Goal: Transaction & Acquisition: Purchase product/service

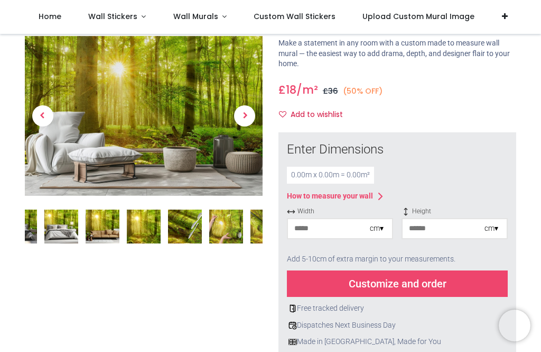
scroll to position [78, 0]
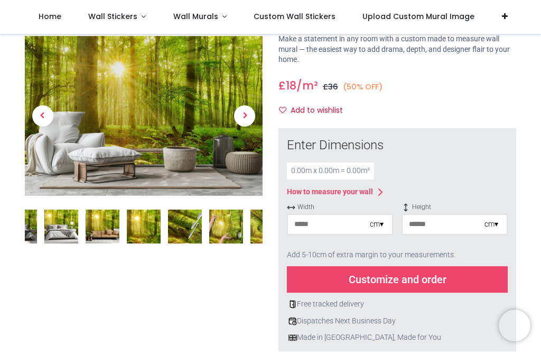
click at [232, 227] on img at bounding box center [226, 226] width 34 height 34
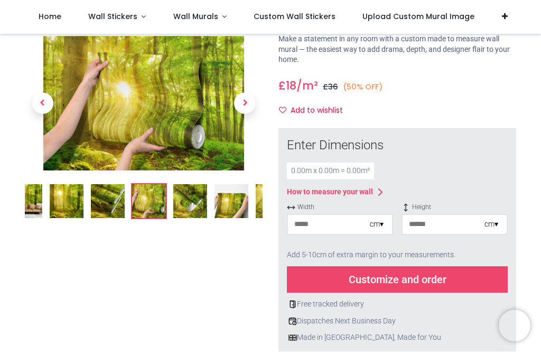
click at [244, 103] on span "Next" at bounding box center [244, 103] width 21 height 21
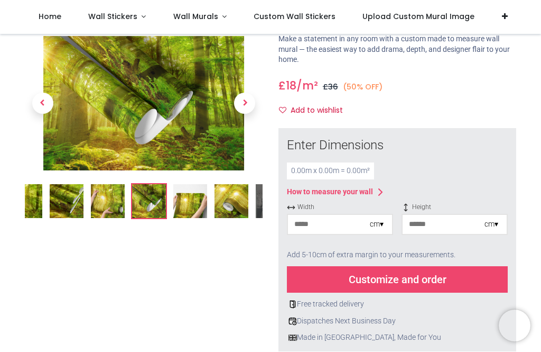
click at [249, 107] on span "Next" at bounding box center [244, 103] width 21 height 21
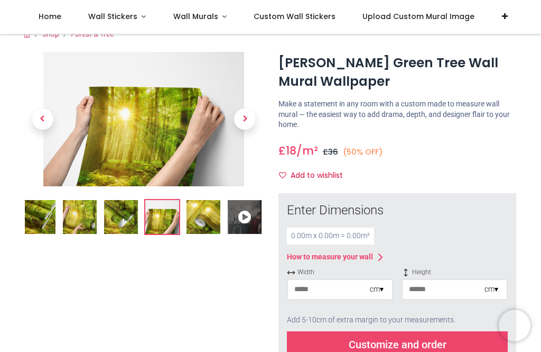
scroll to position [12, 0]
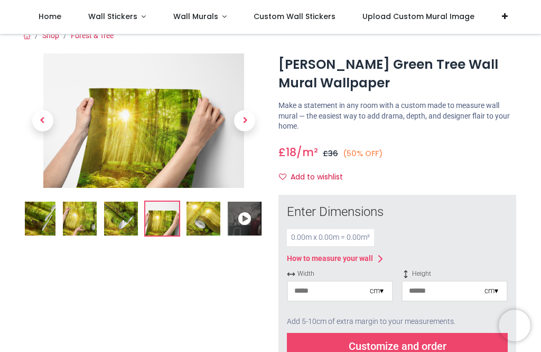
click at [252, 209] on icon at bounding box center [245, 218] width 34 height 34
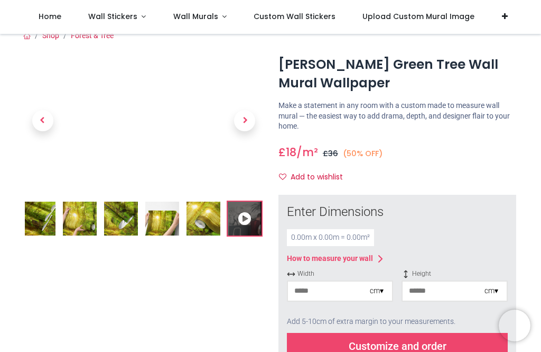
click at [252, 123] on span "Next" at bounding box center [244, 120] width 21 height 21
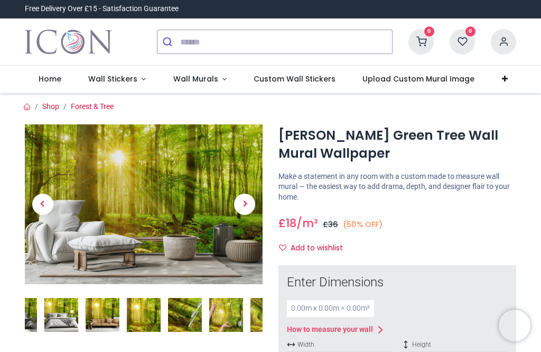
scroll to position [0, 0]
click at [194, 80] on span "Wall Murals" at bounding box center [195, 79] width 45 height 11
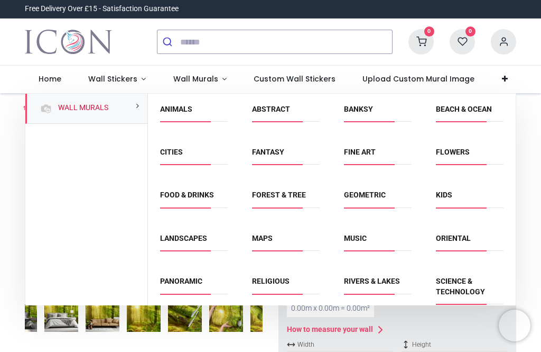
click at [287, 194] on link "Forest & Tree" at bounding box center [279, 194] width 54 height 8
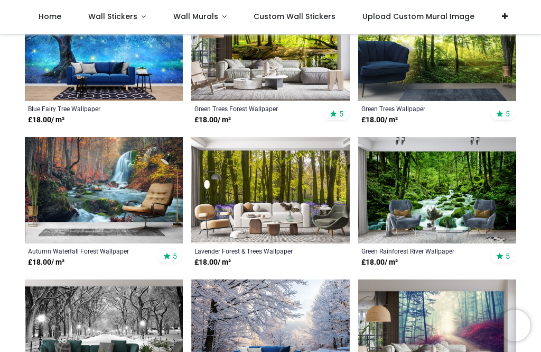
scroll to position [388, 0]
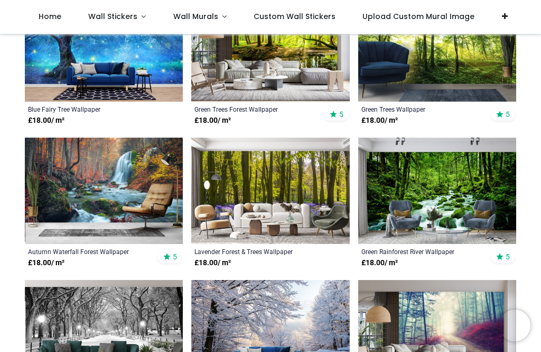
click at [314, 210] on img at bounding box center [270, 190] width 158 height 106
click at [97, 209] on img at bounding box center [104, 190] width 158 height 106
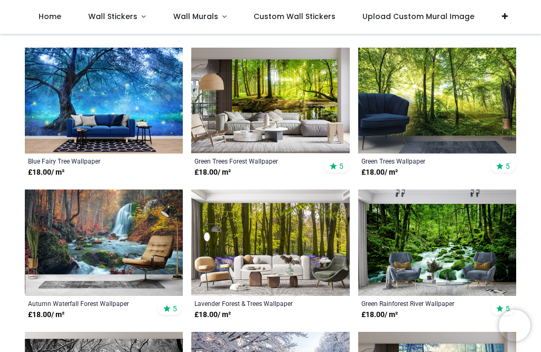
scroll to position [334, 0]
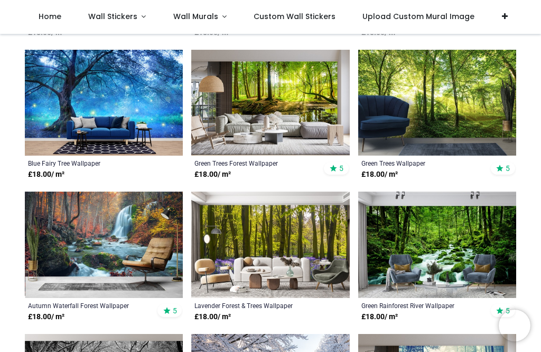
click at [297, 95] on img at bounding box center [270, 103] width 158 height 106
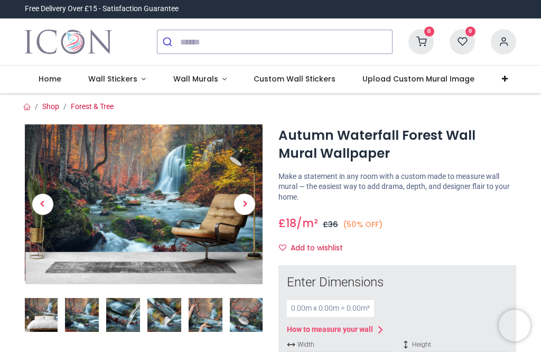
click at [256, 206] on link at bounding box center [245, 204] width 36 height 112
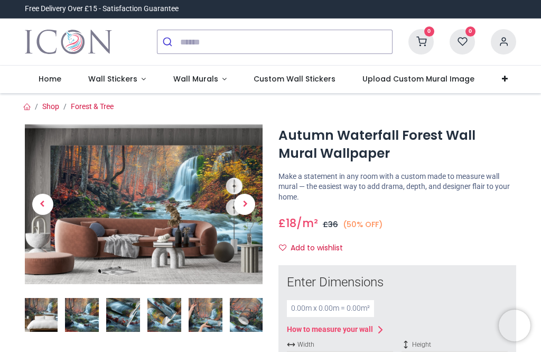
click at [252, 200] on span "Next" at bounding box center [244, 204] width 21 height 21
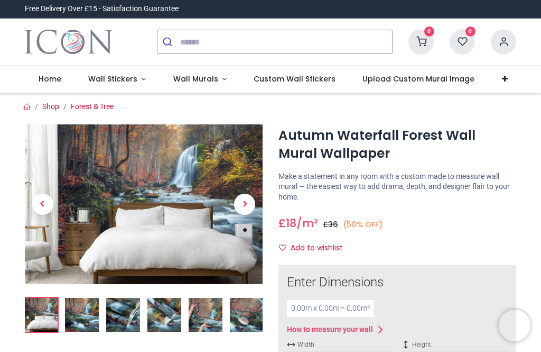
click at [82, 305] on img at bounding box center [82, 315] width 34 height 34
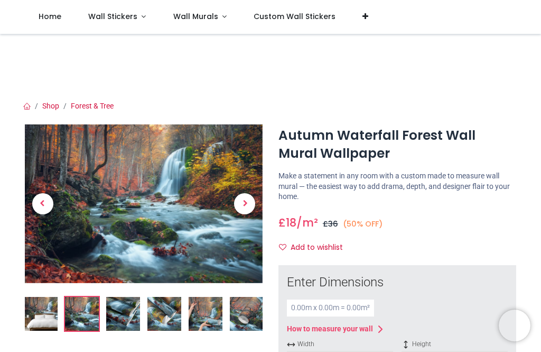
scroll to position [30, 0]
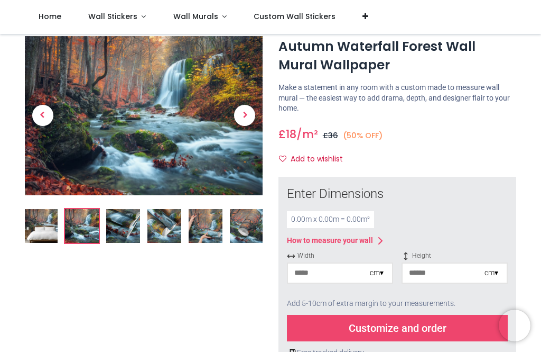
click at [190, 136] on img at bounding box center [144, 115] width 238 height 159
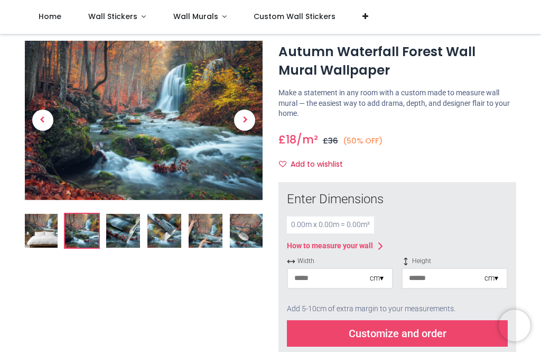
click at [242, 111] on span "Next" at bounding box center [244, 119] width 21 height 21
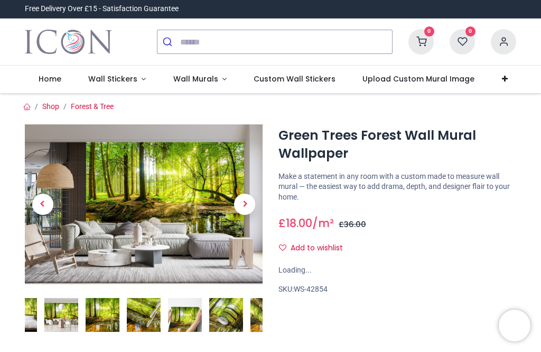
click at [244, 199] on span "Next" at bounding box center [244, 204] width 21 height 21
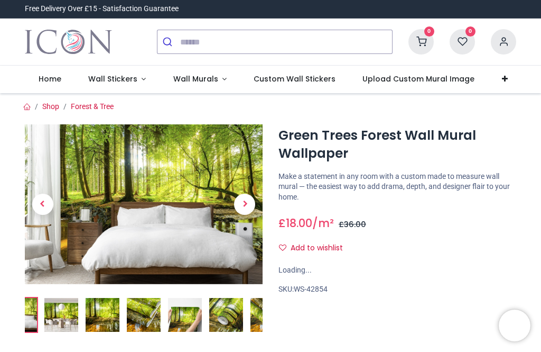
click at [262, 195] on link at bounding box center [245, 204] width 36 height 112
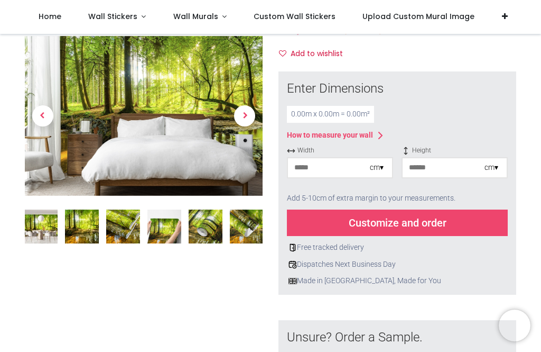
scroll to position [134, 0]
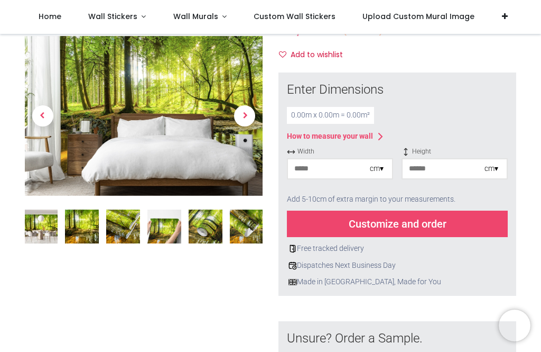
click at [380, 163] on div "cm ▾" at bounding box center [377, 168] width 14 height 11
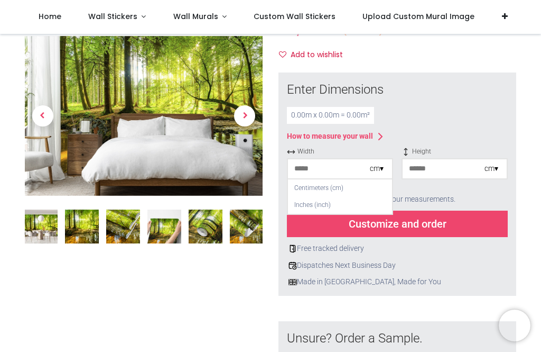
click at [316, 188] on div "Centimeters (cm)" at bounding box center [340, 187] width 104 height 17
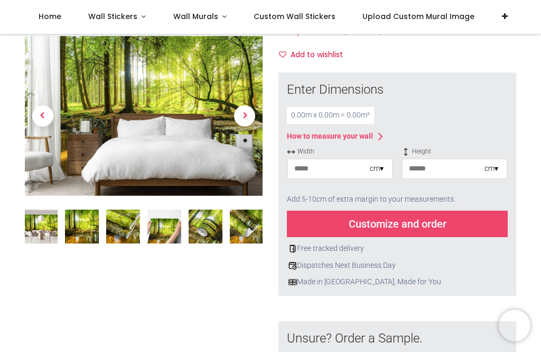
click at [322, 159] on input "number" at bounding box center [329, 168] width 82 height 19
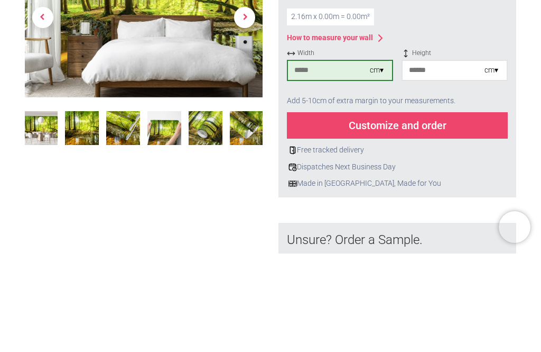
type input "***"
click at [428, 159] on input "number" at bounding box center [444, 168] width 82 height 19
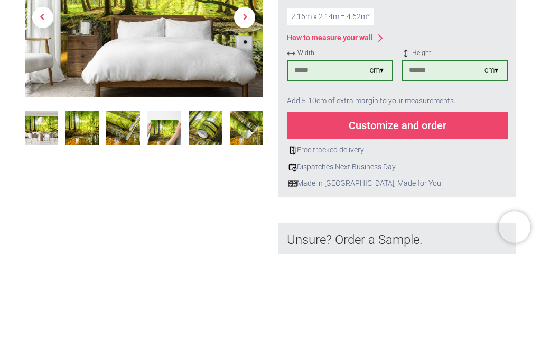
type input "***"
click at [312, 159] on input "***" at bounding box center [329, 168] width 82 height 19
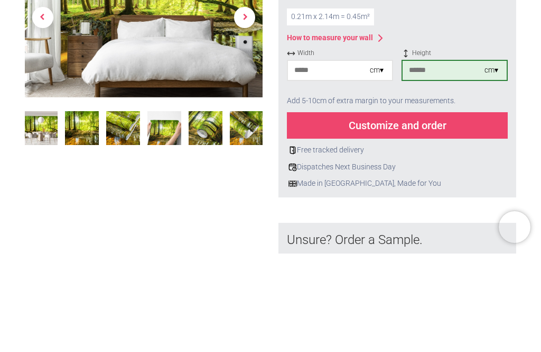
type input "*"
type input "***"
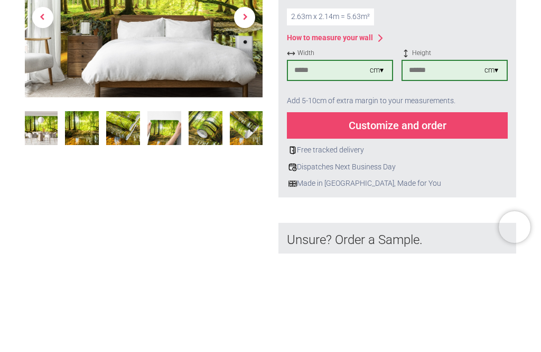
click at [315, 210] on div "Customize and order" at bounding box center [397, 223] width 221 height 26
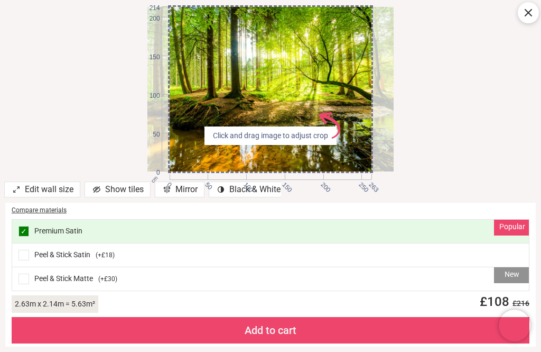
click at [155, 330] on div "Add to cart" at bounding box center [271, 330] width 518 height 26
click at [161, 334] on div "Add to cart" at bounding box center [271, 330] width 518 height 26
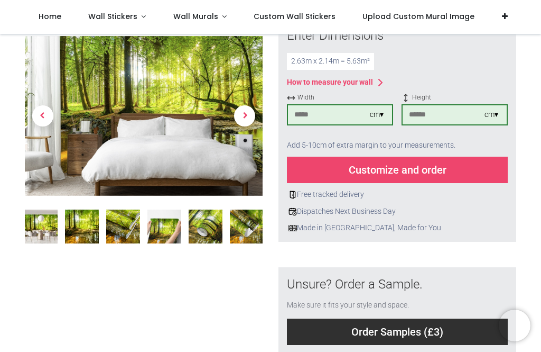
scroll to position [221, 0]
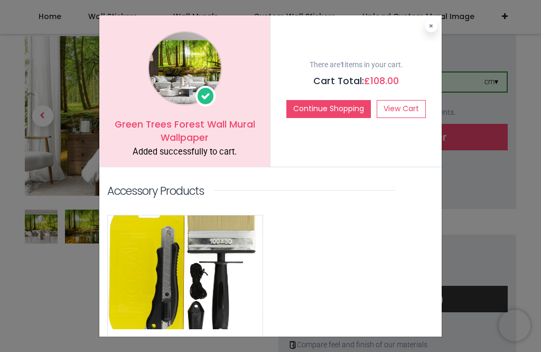
click at [84, 31] on div "Green Trees Forest Wall Mural Wallpaper Added successfully to cart. There are 1…" at bounding box center [270, 176] width 541 height 352
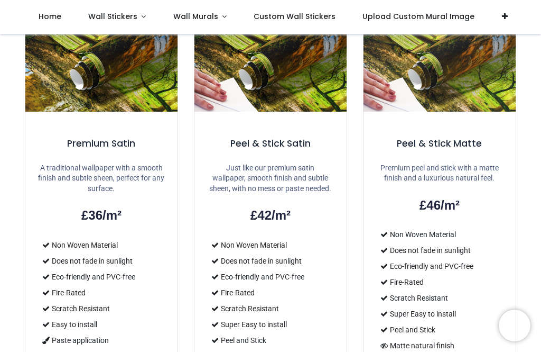
scroll to position [835, 0]
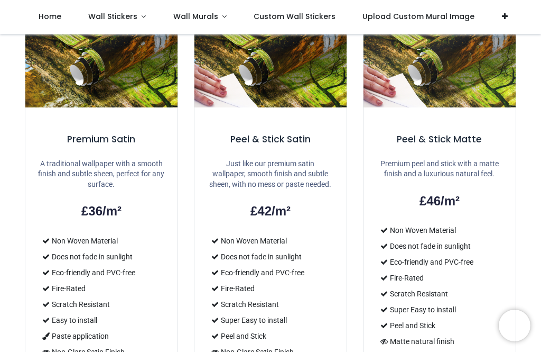
click at [222, 159] on p "Just like our premium satin wallpaper, smooth finish and subtle sheen, with no …" at bounding box center [270, 174] width 127 height 31
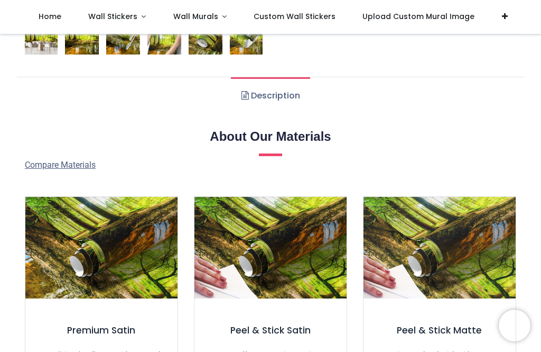
scroll to position [647, 0]
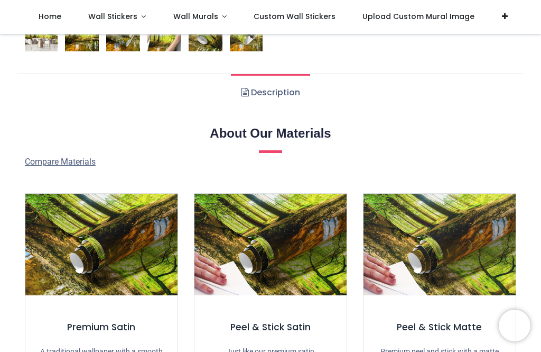
click at [221, 230] on img at bounding box center [271, 245] width 152 height 102
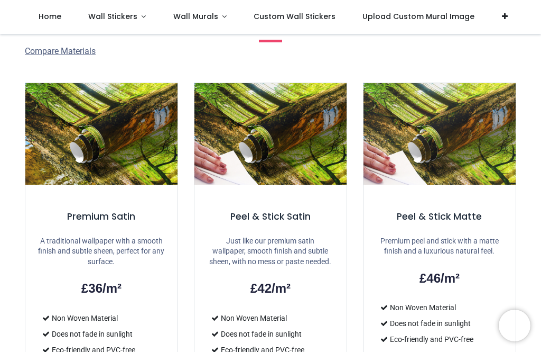
scroll to position [758, 0]
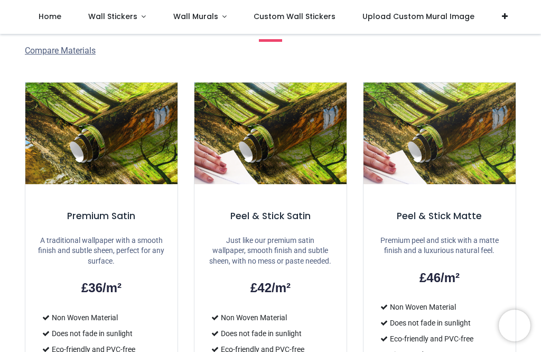
click at [276, 209] on h5 "Peel & Stick Satin" at bounding box center [270, 215] width 127 height 13
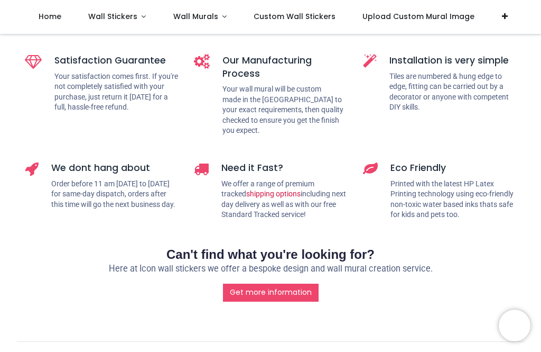
scroll to position [1229, 0]
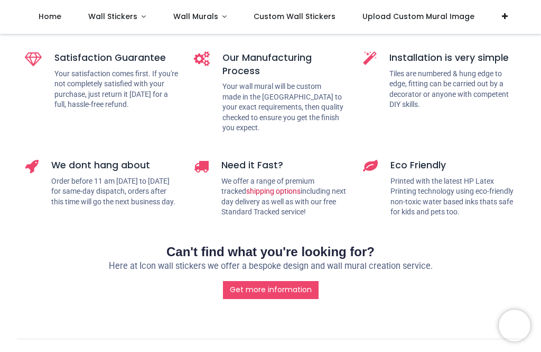
click at [269, 195] on link "shipping options" at bounding box center [273, 191] width 54 height 8
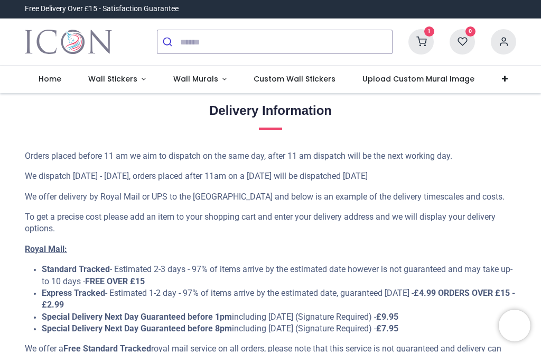
click at [196, 78] on span "Wall Murals" at bounding box center [195, 79] width 45 height 11
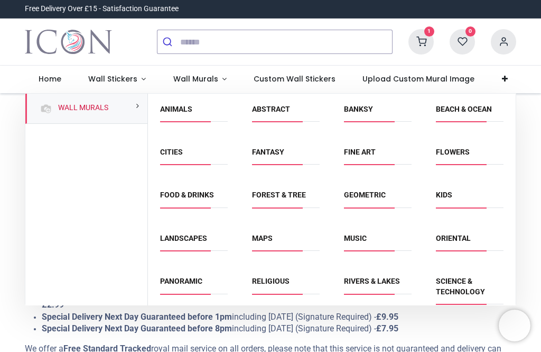
click at [428, 38] on icon at bounding box center [421, 41] width 25 height 25
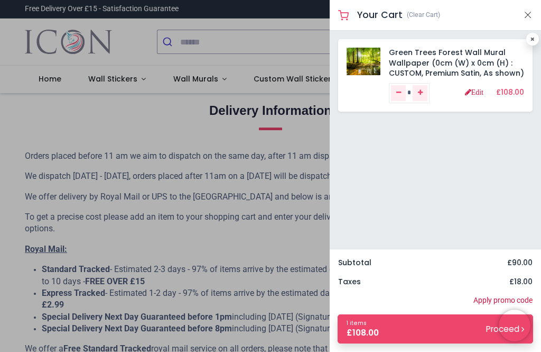
click at [466, 62] on link "Green Trees Forest Wall Mural Wallpaper (0cm (W) x 0cm (H) : CUSTOM, Premium Sa…" at bounding box center [456, 62] width 135 height 31
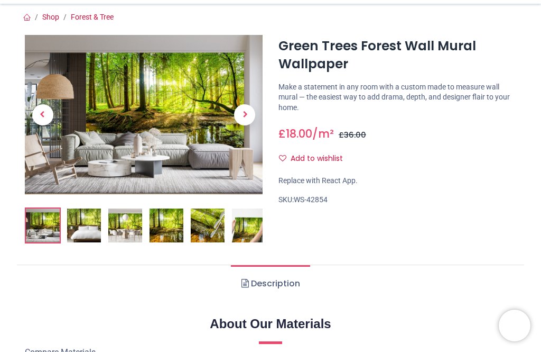
scroll to position [93, 0]
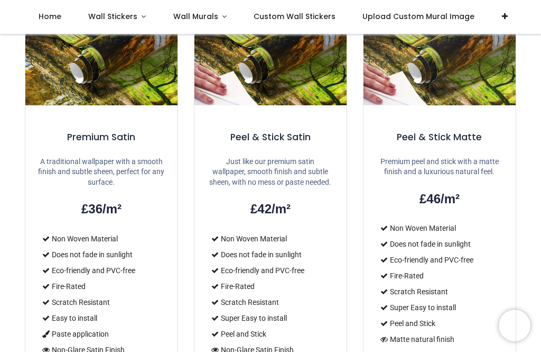
scroll to position [838, 0]
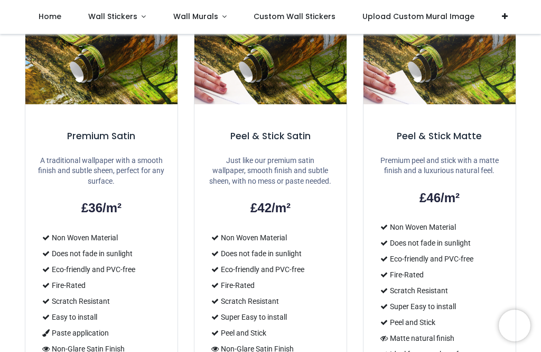
click at [269, 132] on h5 "Peel & Stick Satin" at bounding box center [270, 136] width 127 height 13
click at [276, 135] on h5 "Peel & Stick Satin" at bounding box center [270, 136] width 127 height 13
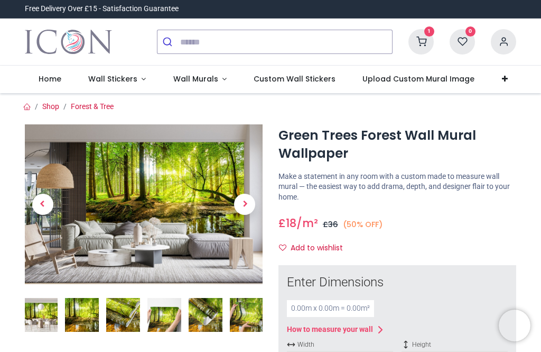
scroll to position [0, 0]
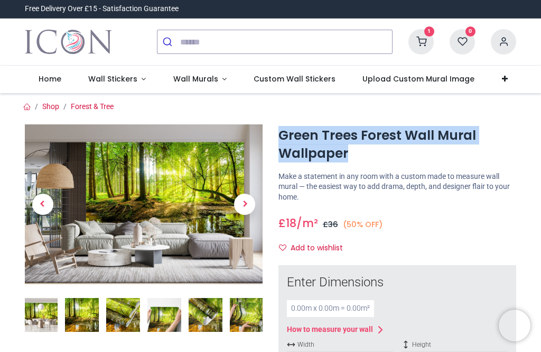
copy h1 "Green Trees Forest Wall Mural Wallpaper"
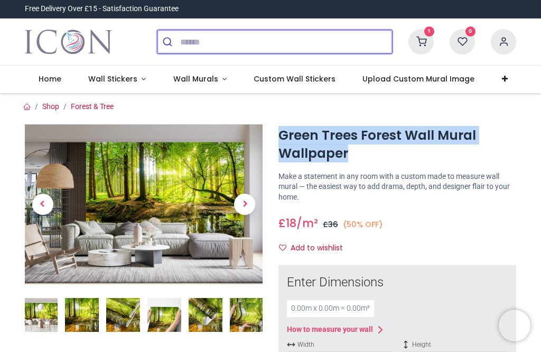
click at [201, 36] on input "search" at bounding box center [286, 41] width 212 height 23
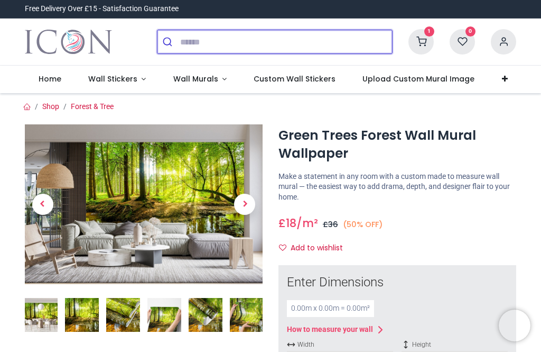
click at [214, 37] on input "search" at bounding box center [286, 41] width 212 height 23
click at [210, 39] on input "search" at bounding box center [286, 41] width 212 height 23
paste input "**********"
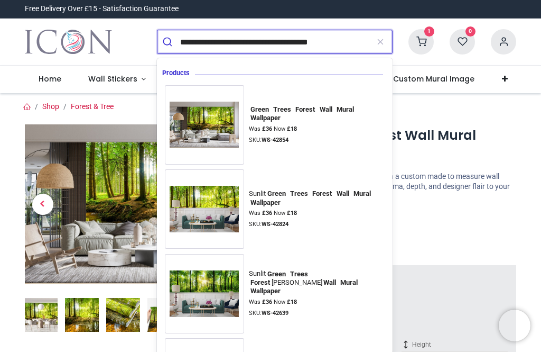
type input "**********"
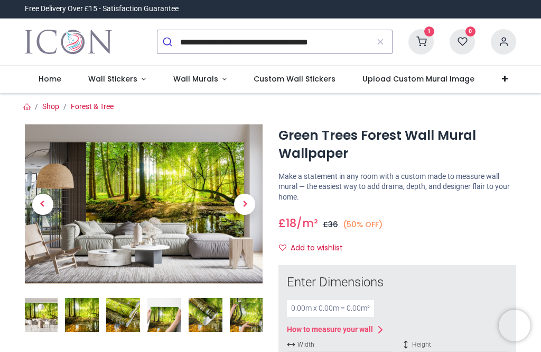
click at [438, 286] on div "Enter Dimensions" at bounding box center [397, 282] width 221 height 18
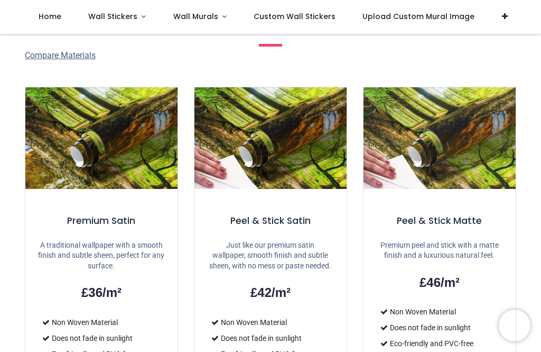
scroll to position [761, 0]
